Goal: Navigation & Orientation: Find specific page/section

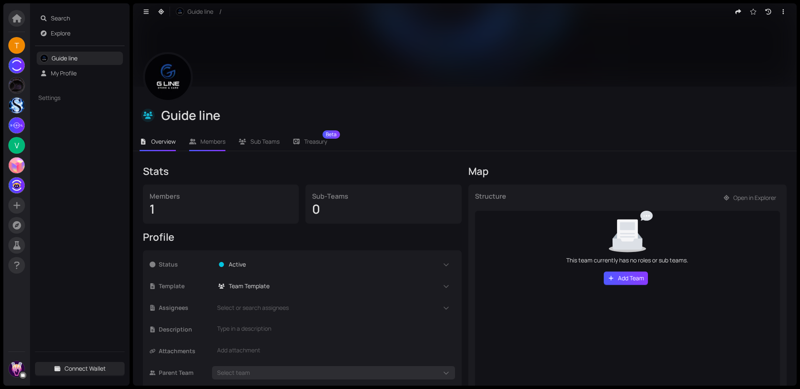
click at [208, 148] on li "Members" at bounding box center [208, 141] width 50 height 19
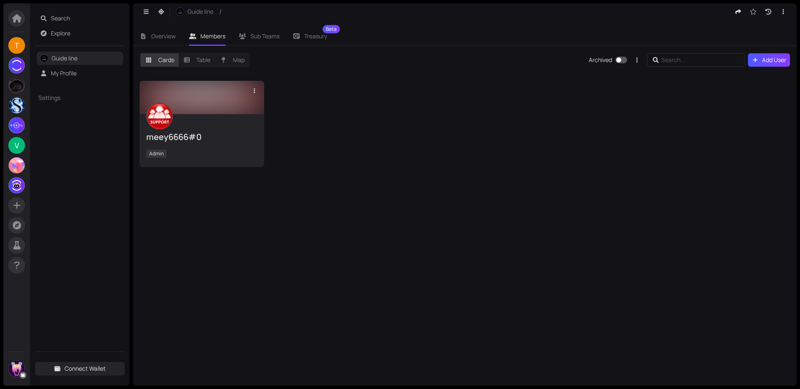
click at [210, 122] on div "meey6666#0 Admin" at bounding box center [201, 140] width 111 height 40
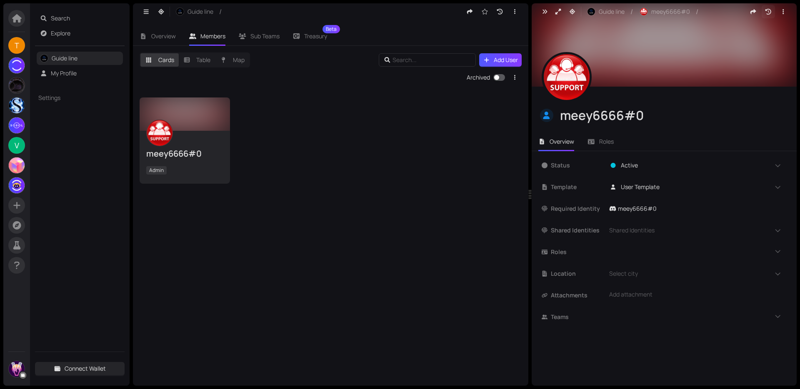
click at [770, 12] on icon "button" at bounding box center [769, 12] width 8 height 6
click at [501, 144] on div "meey6666#0 Admin" at bounding box center [331, 141] width 382 height 86
click at [394, 98] on div "meey6666#0 Admin" at bounding box center [331, 141] width 382 height 86
